Goal: Task Accomplishment & Management: Manage account settings

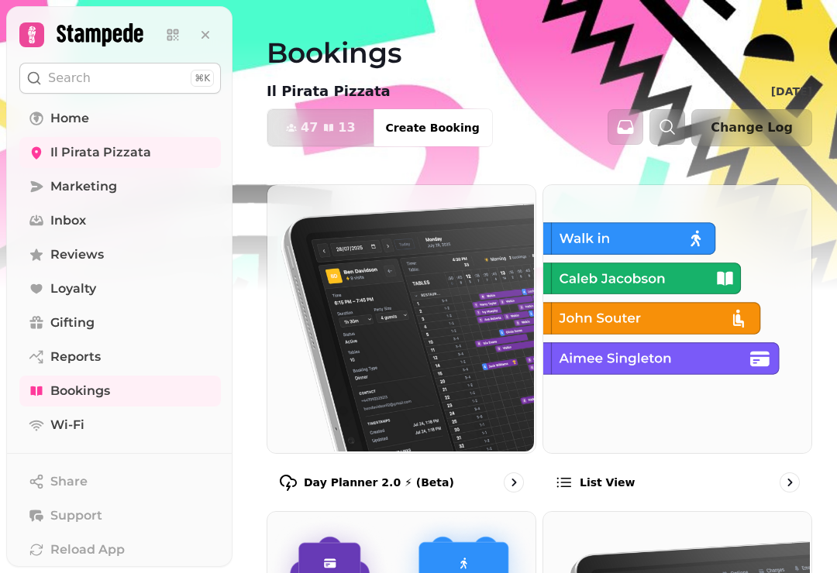
click at [373, 385] on img at bounding box center [400, 318] width 268 height 268
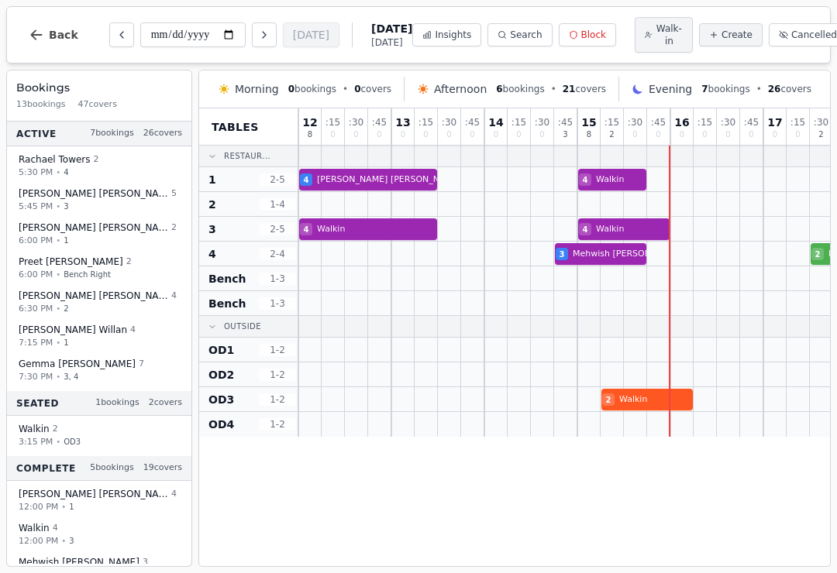
click at [801, 35] on span "Cancelled" at bounding box center [814, 35] width 46 height 12
click at [799, 37] on span "Cancelled" at bounding box center [814, 35] width 46 height 12
click at [778, 26] on button "Cancelled" at bounding box center [808, 34] width 78 height 23
click at [435, 36] on span "Insights" at bounding box center [453, 35] width 36 height 12
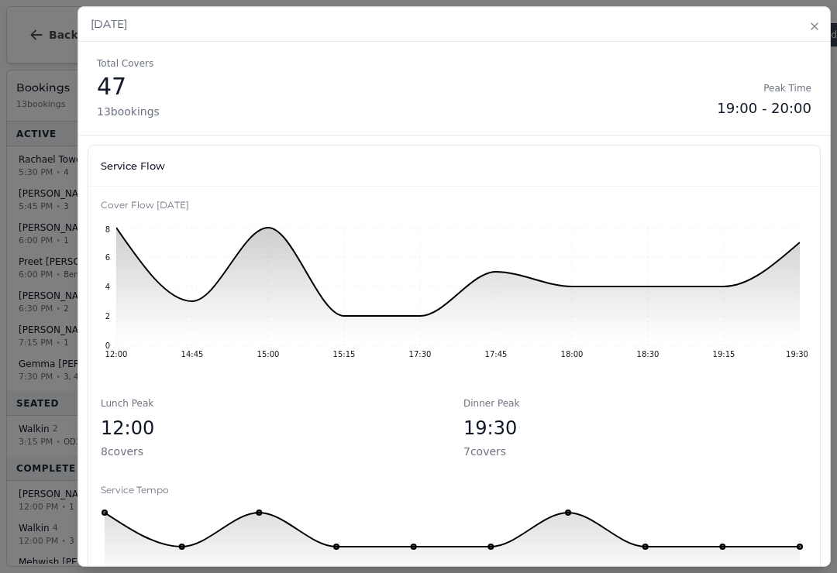
click at [813, 28] on icon "button" at bounding box center [814, 26] width 12 height 12
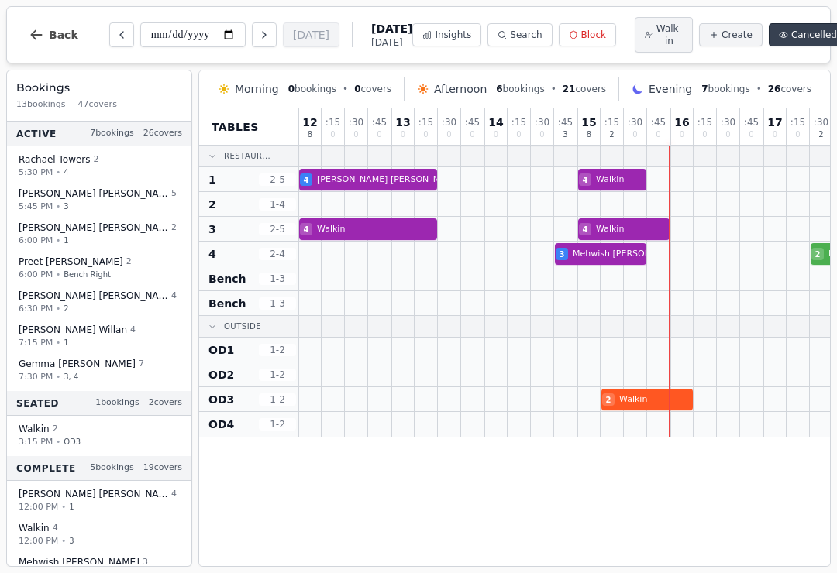
click at [791, 30] on span "Cancelled" at bounding box center [814, 35] width 46 height 12
click at [573, 26] on button "Block" at bounding box center [587, 34] width 57 height 23
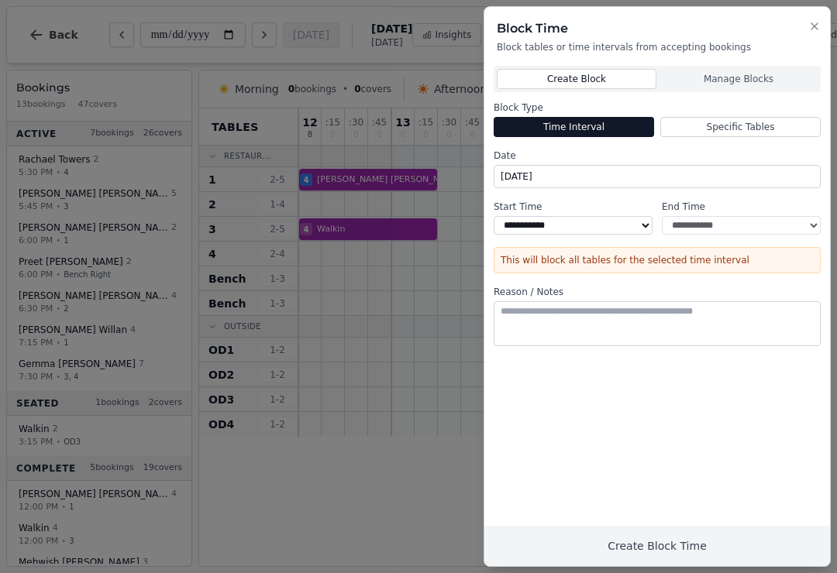
click at [820, 25] on icon "button" at bounding box center [814, 26] width 12 height 12
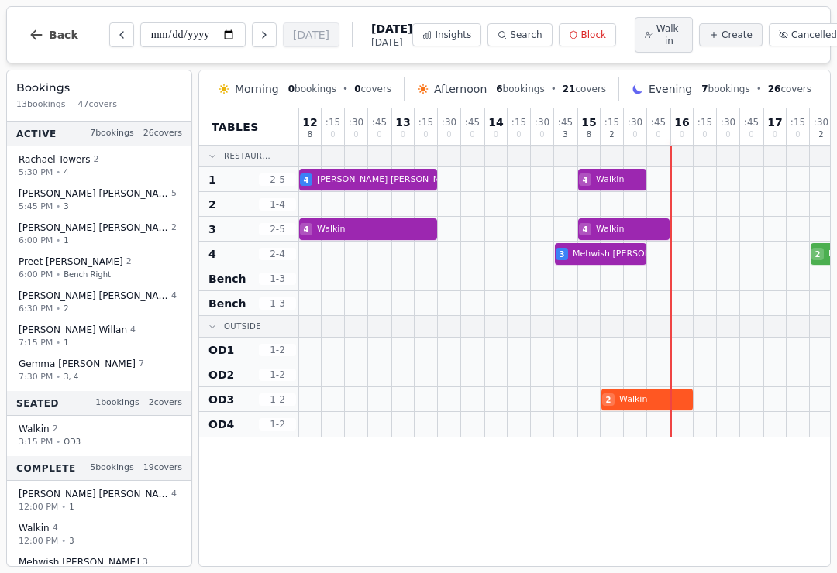
click at [258, 34] on icon "Next day" at bounding box center [264, 35] width 12 height 12
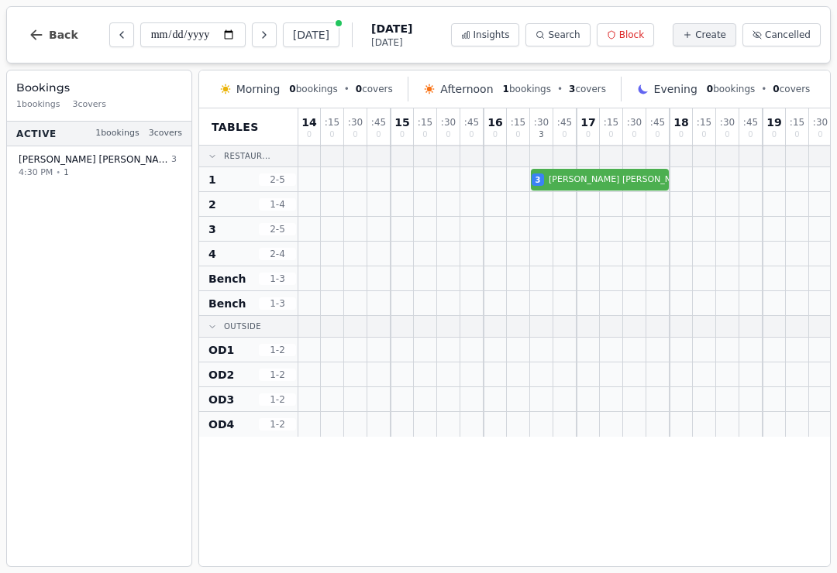
scroll to position [0, 186]
click at [117, 33] on icon "Previous day" at bounding box center [121, 35] width 12 height 12
type input "**********"
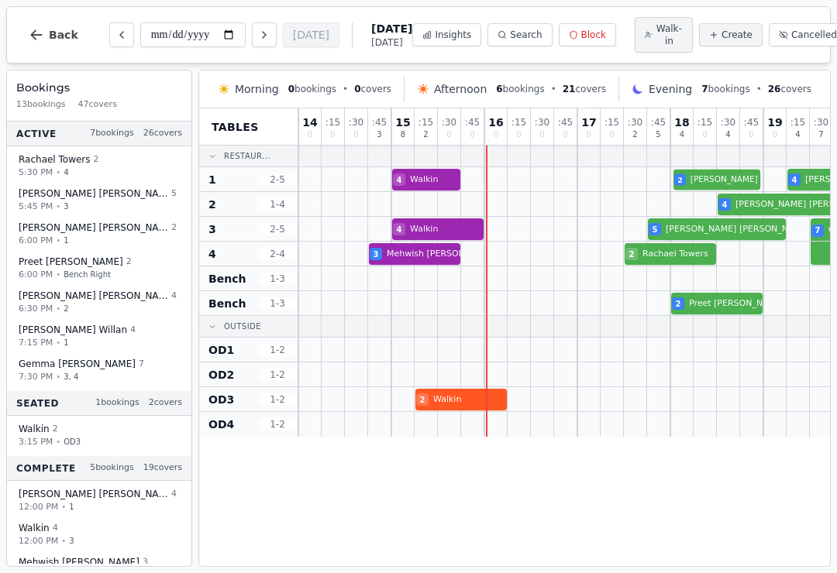
select select "****"
select select "*"
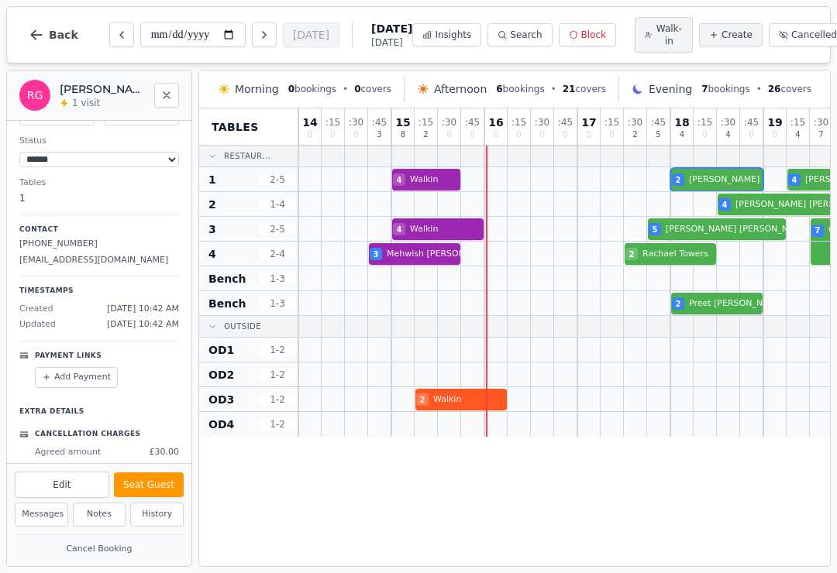
scroll to position [77, 0]
click at [115, 40] on icon "Previous day" at bounding box center [121, 35] width 12 height 12
type input "**********"
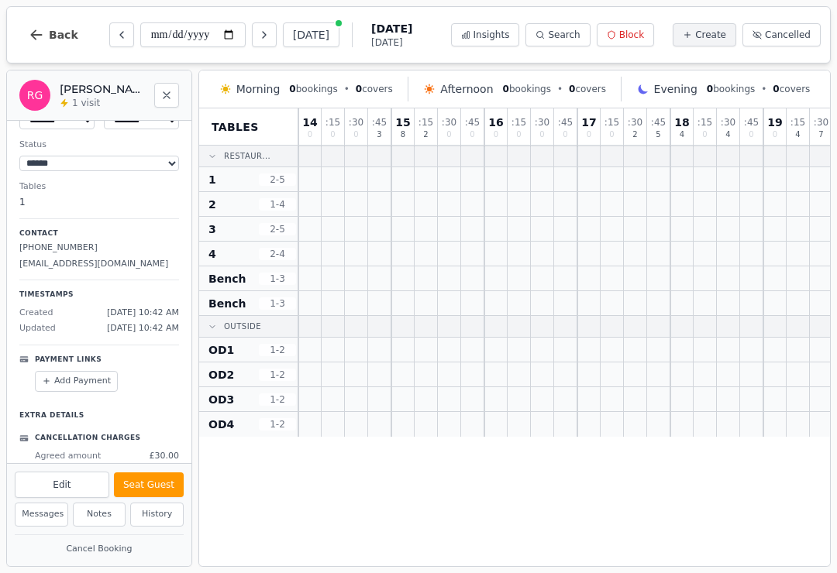
scroll to position [0, 0]
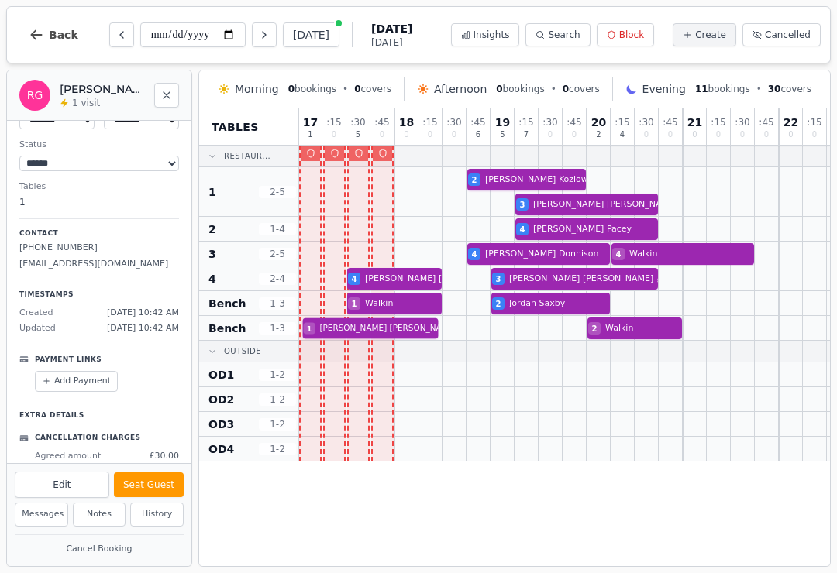
click at [414, 331] on div "1 [PERSON_NAME] Customer has left a review 2 Walkin" at bounding box center [563, 328] width 531 height 25
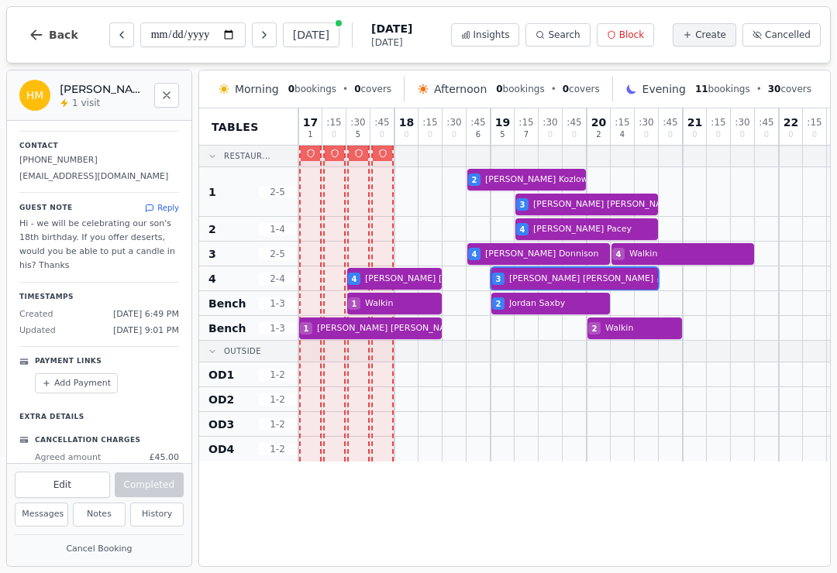
scroll to position [161, 0]
